Goal: Information Seeking & Learning: Understand process/instructions

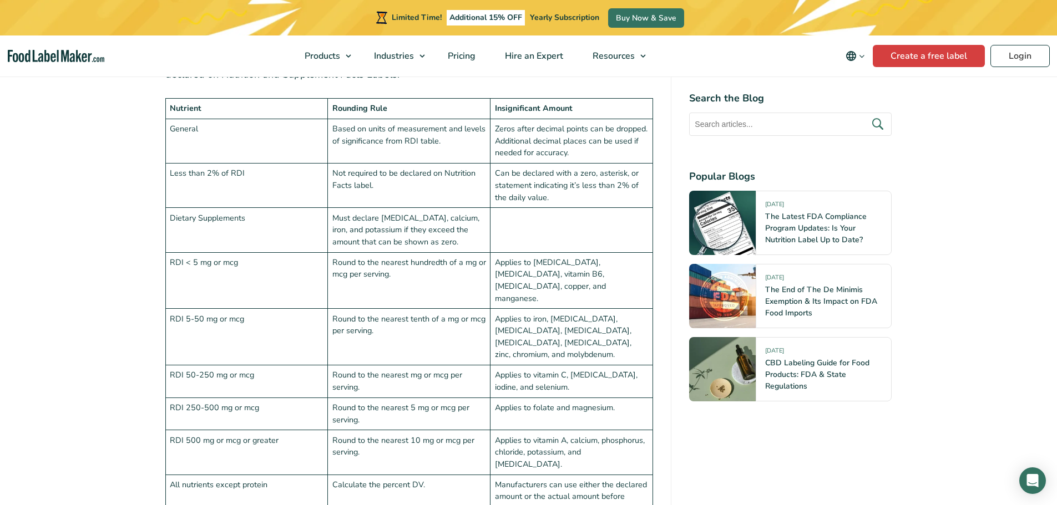
scroll to position [2718, 0]
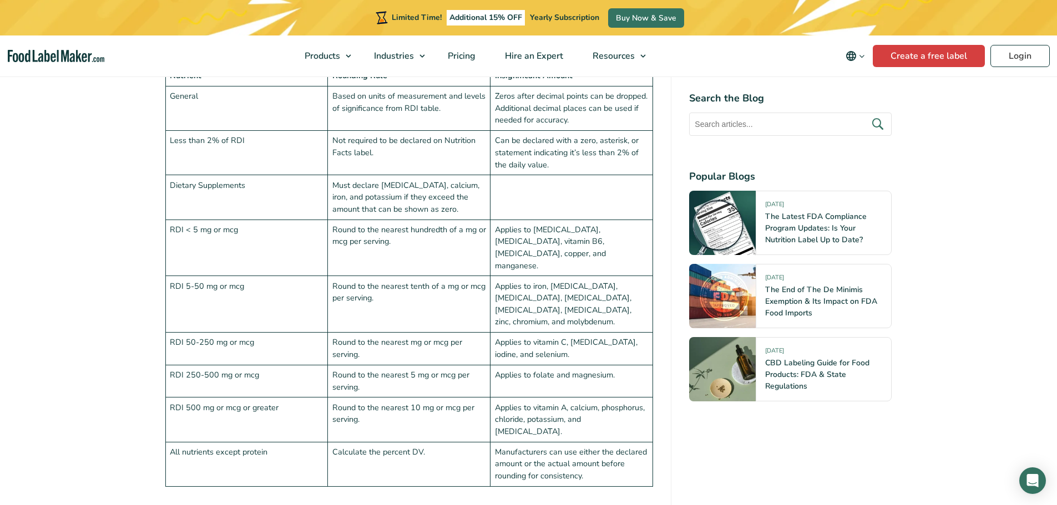
click at [763, 430] on div "Search the Blog Popular Blogs" at bounding box center [790, 272] width 202 height 362
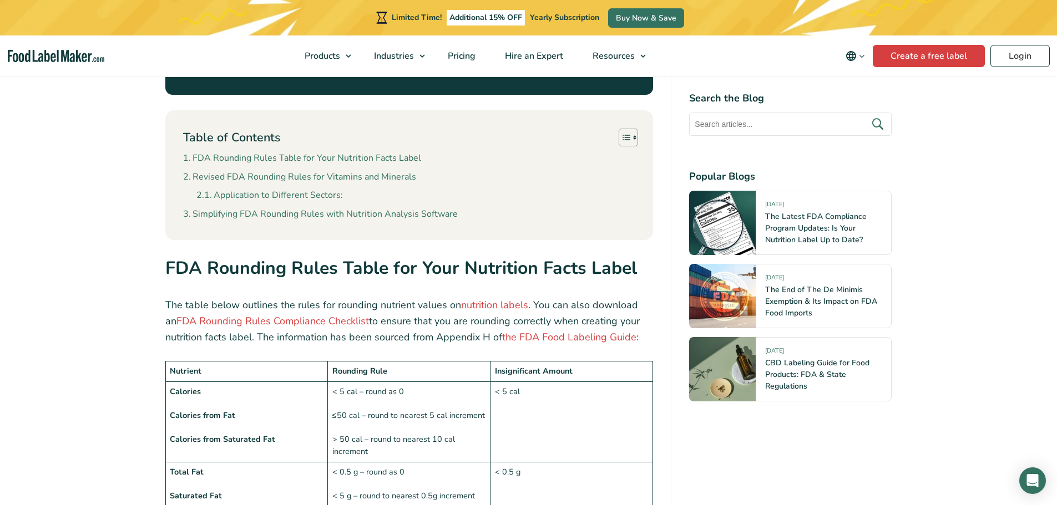
scroll to position [666, 0]
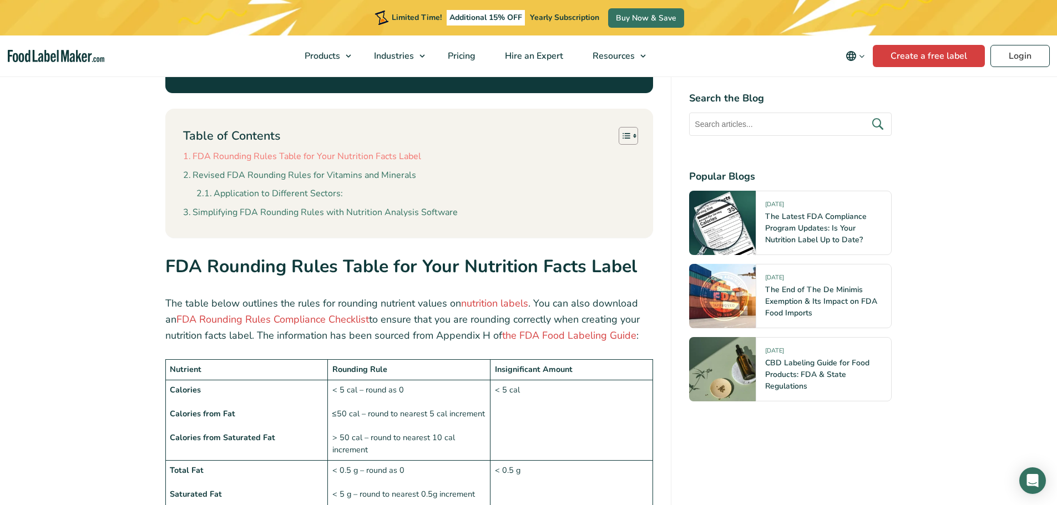
click at [308, 150] on link "FDA Rounding Rules Table for Your Nutrition Facts Label" at bounding box center [302, 157] width 238 height 14
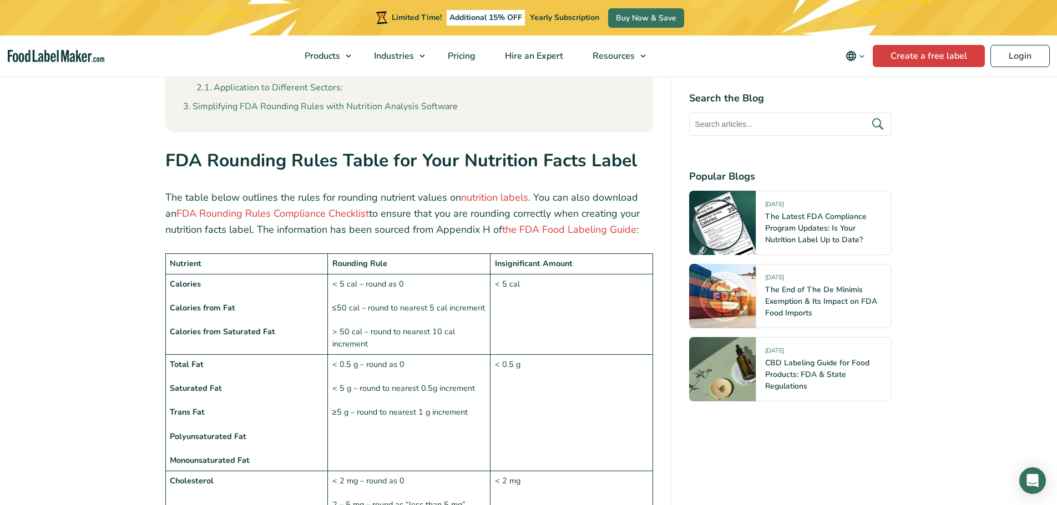
scroll to position [774, 0]
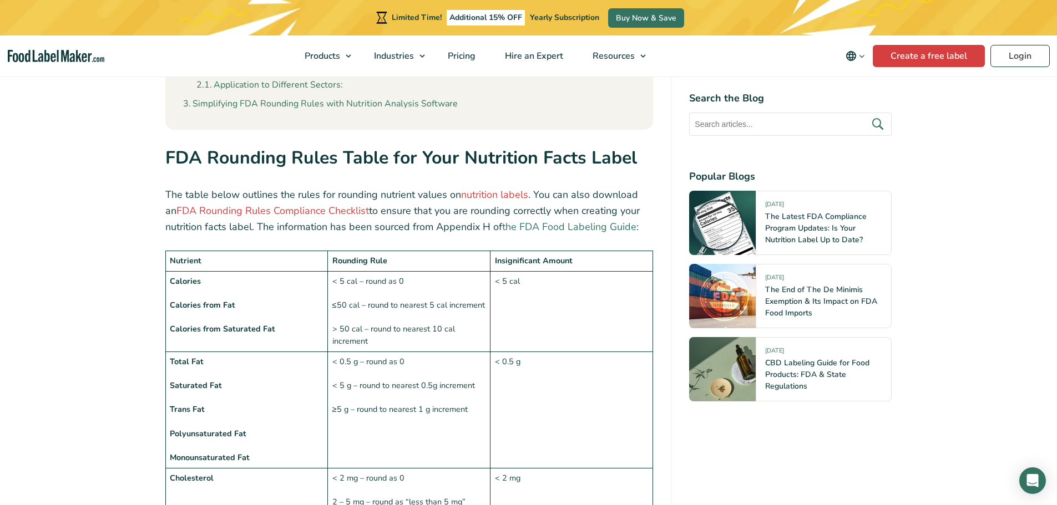
click at [548, 220] on link "the FDA Food Labeling Guide" at bounding box center [569, 226] width 134 height 13
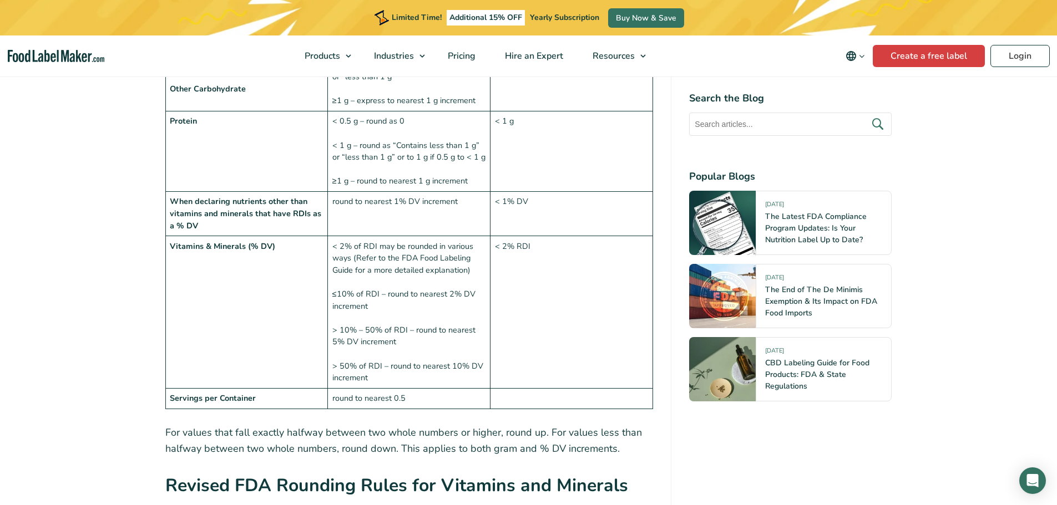
scroll to position [1442, 0]
drag, startPoint x: 401, startPoint y: 229, endPoint x: 354, endPoint y: 247, distance: 50.1
click at [354, 247] on td "< 2% of RDI may be rounded in various ways (Refer to the FDA Food Labeling Guid…" at bounding box center [409, 311] width 163 height 153
copy td "FDA Food Labeling Guide"
